Goal: Task Accomplishment & Management: Use online tool/utility

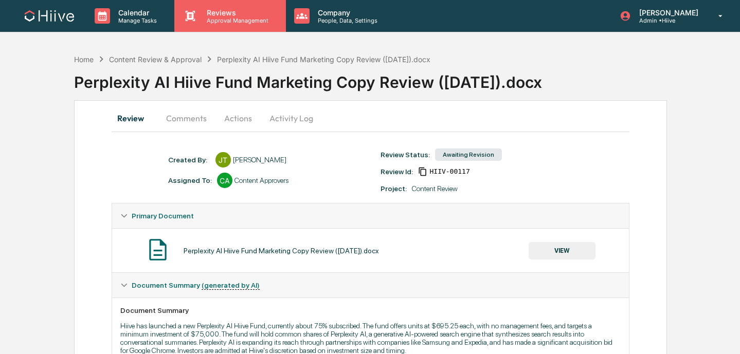
click at [213, 27] on div "Reviews Approval Management" at bounding box center [229, 16] width 111 height 32
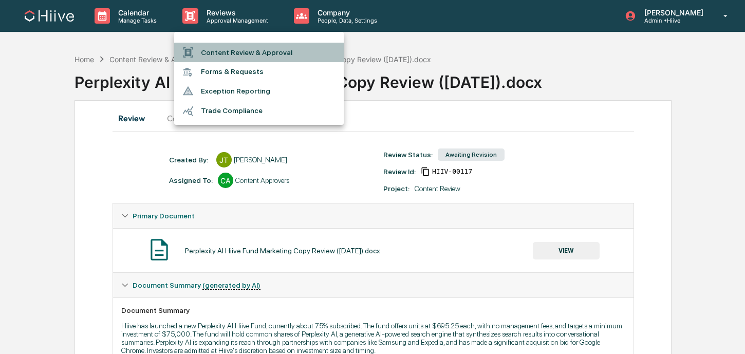
click at [214, 51] on li "Content Review & Approval" at bounding box center [259, 53] width 170 height 20
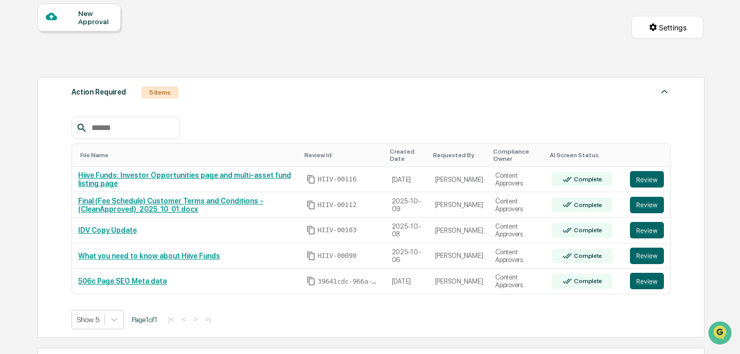
scroll to position [235, 0]
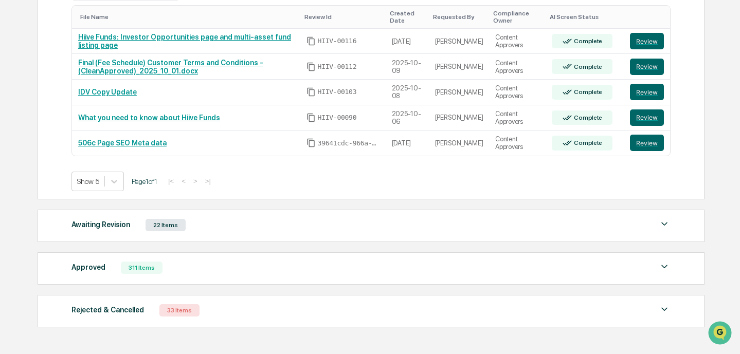
click at [224, 232] on div "Awaiting Revision 22 Items" at bounding box center [370, 225] width 599 height 14
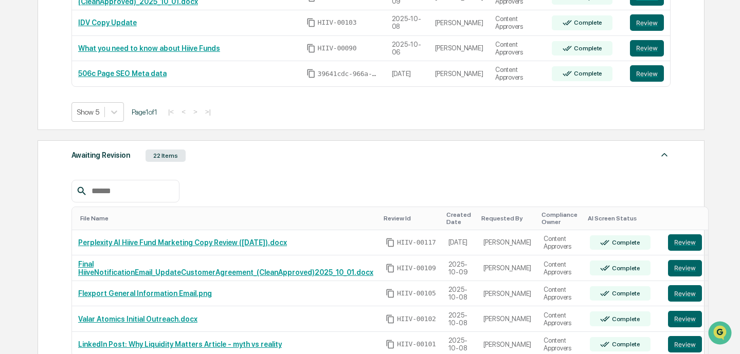
scroll to position [318, 0]
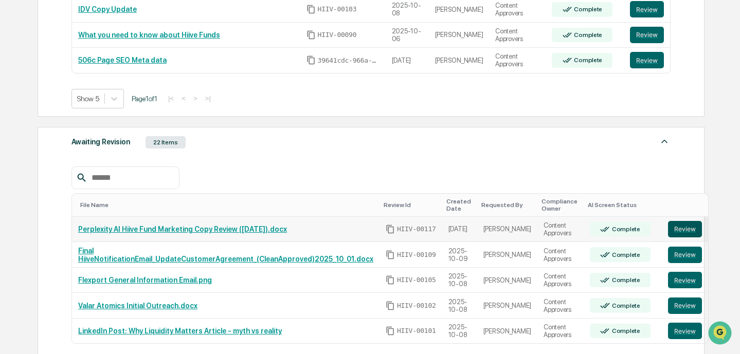
click at [670, 228] on button "Review" at bounding box center [685, 229] width 34 height 16
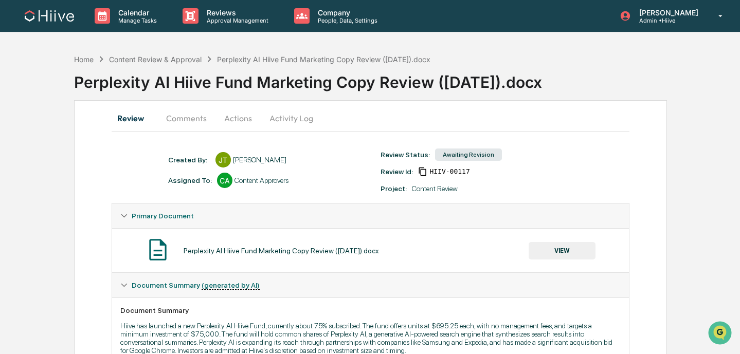
click at [240, 116] on button "Actions" at bounding box center [238, 118] width 46 height 25
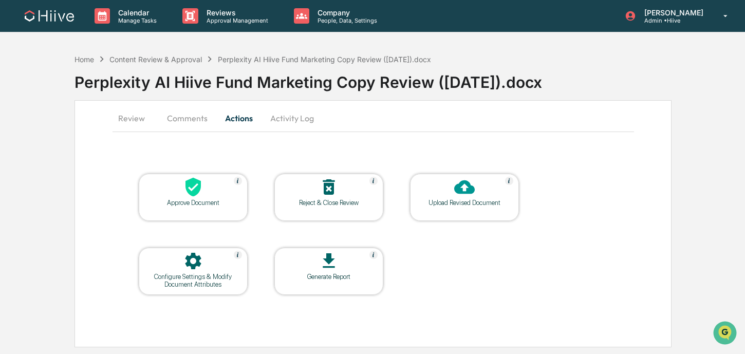
click at [140, 117] on button "Review" at bounding box center [136, 118] width 46 height 25
